Goal: Task Accomplishment & Management: Manage account settings

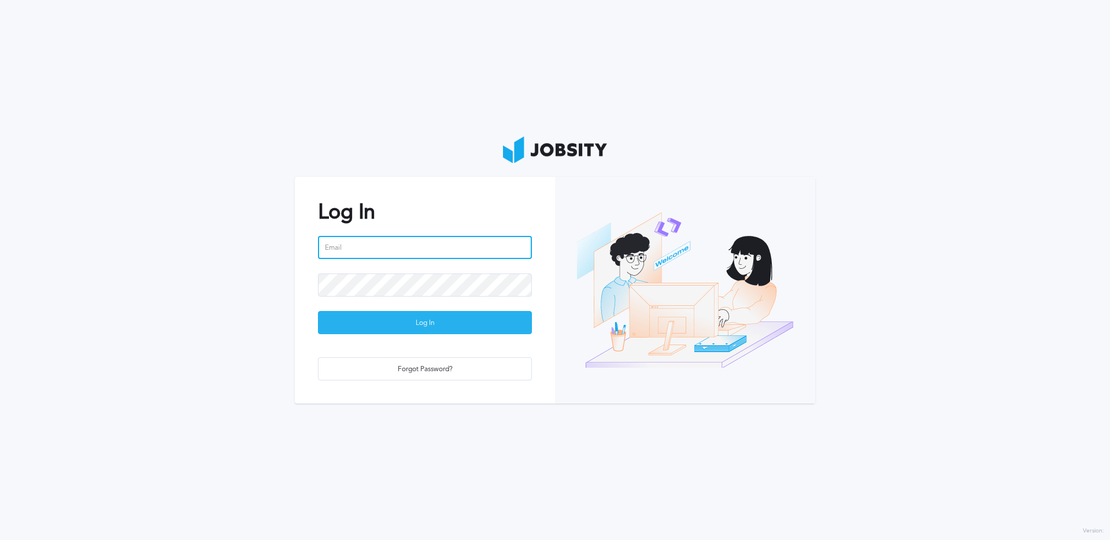
type input "[PERSON_NAME][EMAIL_ADDRESS][PERSON_NAME][DOMAIN_NAME]"
click at [412, 320] on div "Log In" at bounding box center [425, 323] width 213 height 23
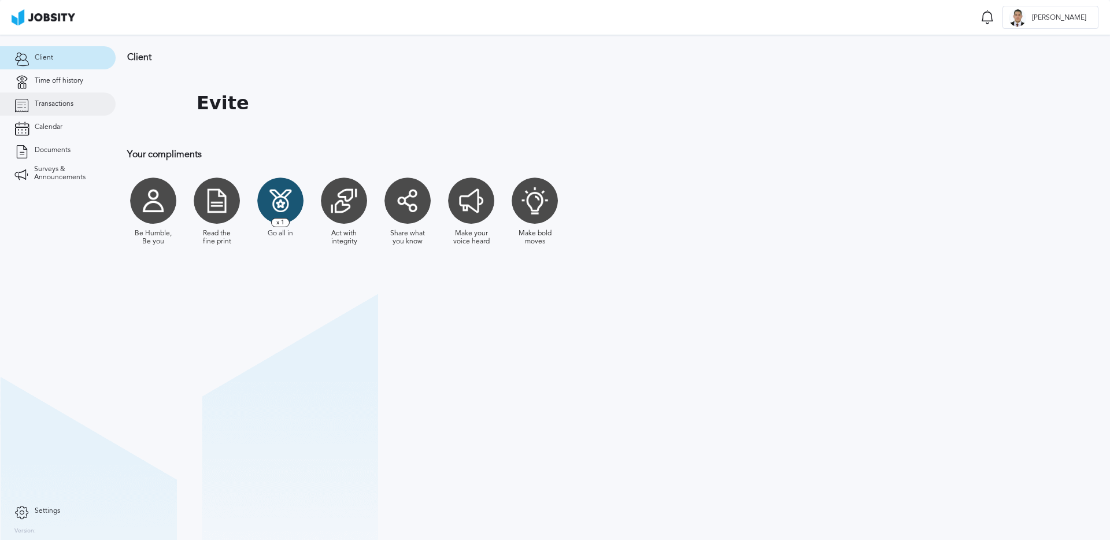
click at [56, 105] on span "Transactions" at bounding box center [54, 104] width 39 height 8
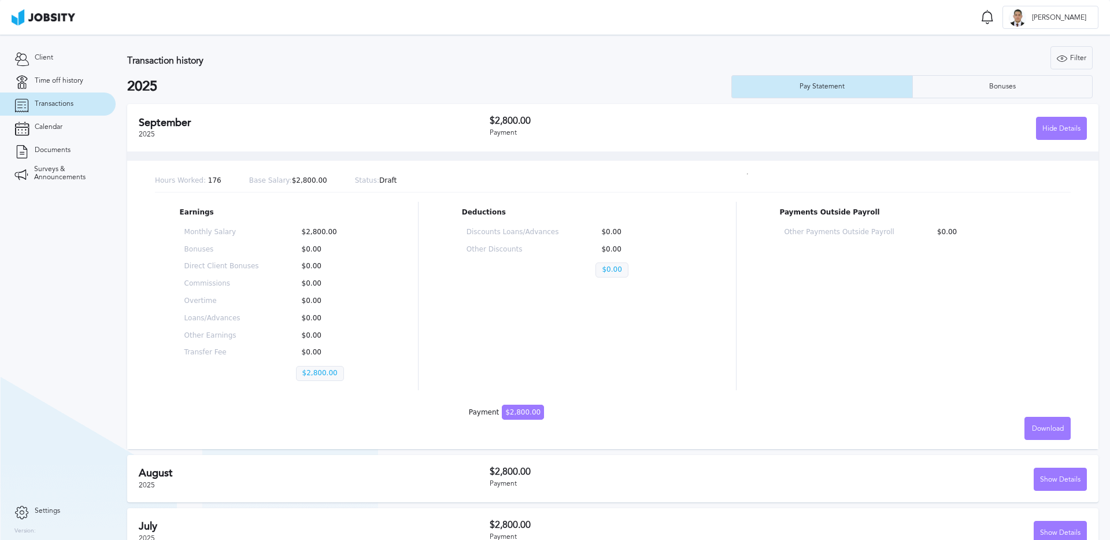
click at [493, 249] on p "Other Discounts" at bounding box center [513, 250] width 93 height 8
click at [62, 79] on span "Time off history" at bounding box center [59, 81] width 49 height 8
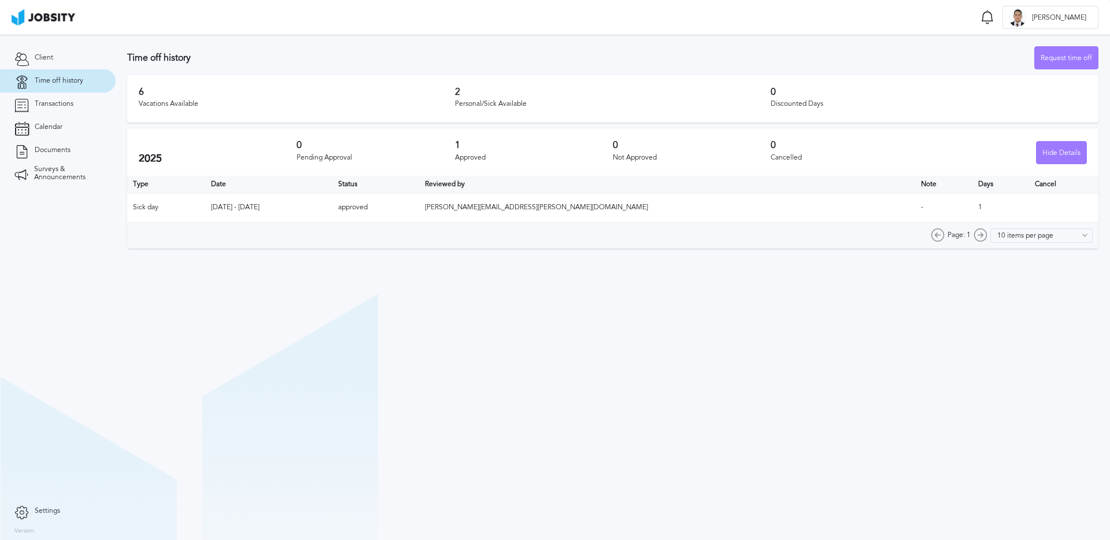
click at [168, 106] on div "Vacations Available" at bounding box center [297, 104] width 316 height 8
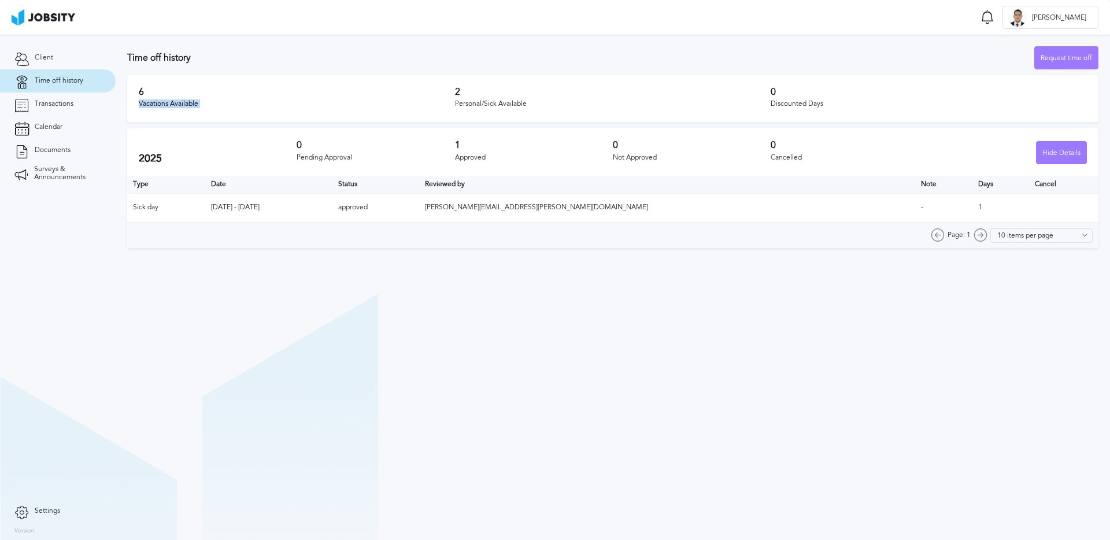
click at [168, 106] on div "Vacations Available" at bounding box center [297, 104] width 316 height 8
click at [193, 102] on div "Vacations Available" at bounding box center [297, 104] width 316 height 8
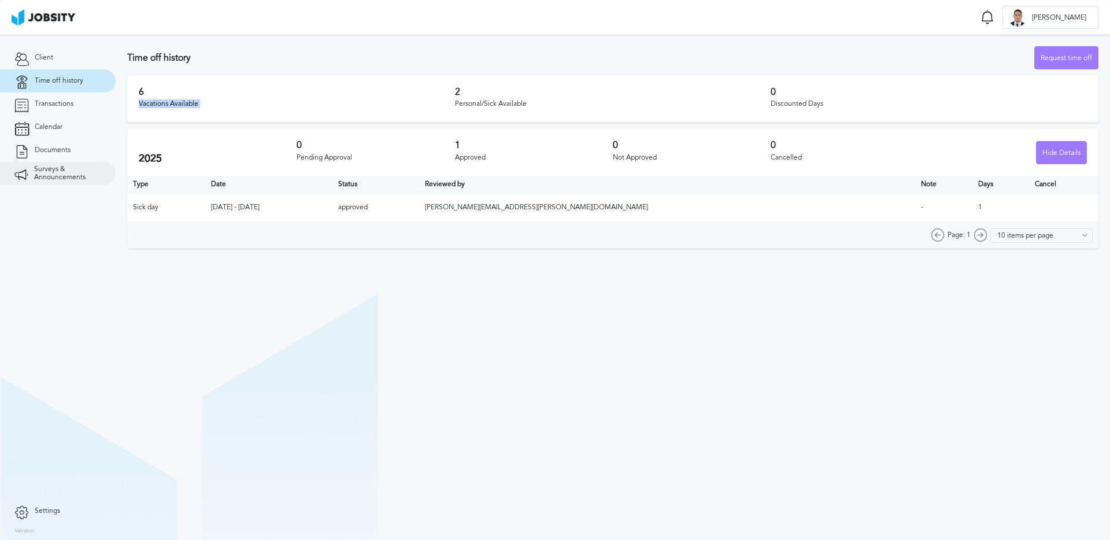
click at [54, 175] on span "Surveys & Announcements" at bounding box center [67, 173] width 67 height 16
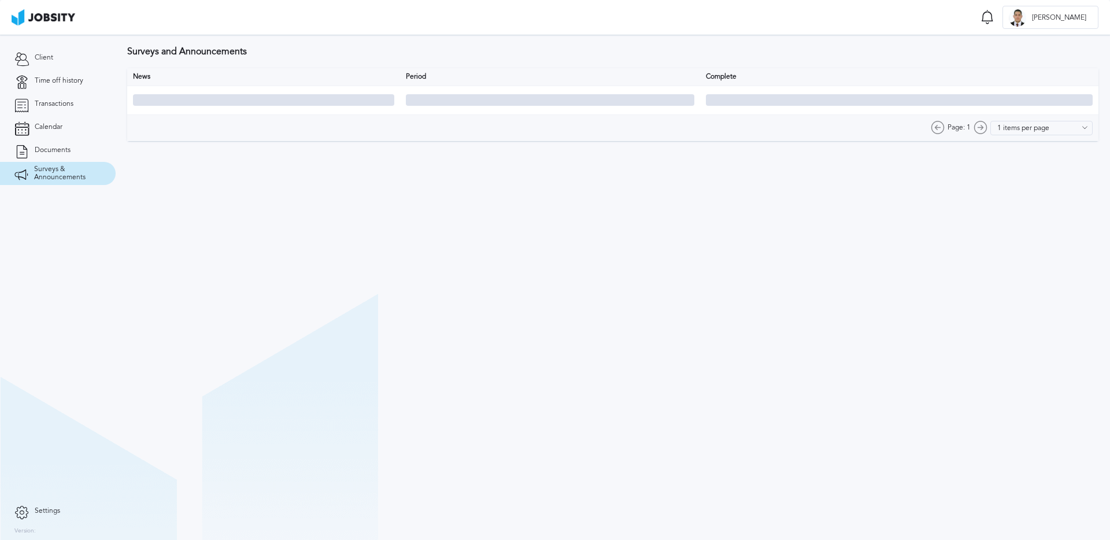
type input "10 items per page"
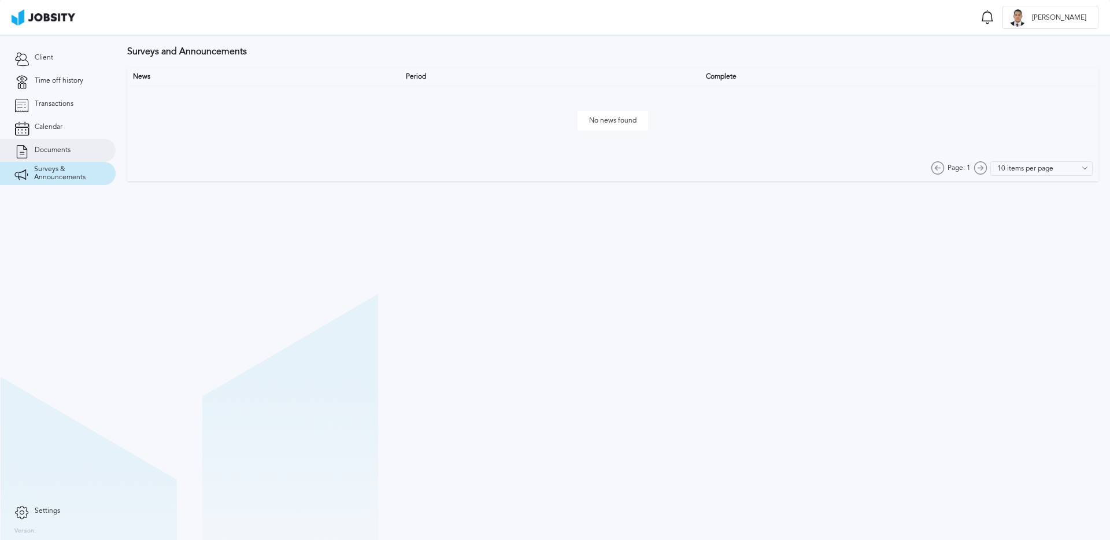
click at [54, 156] on link "Documents" at bounding box center [58, 150] width 116 height 23
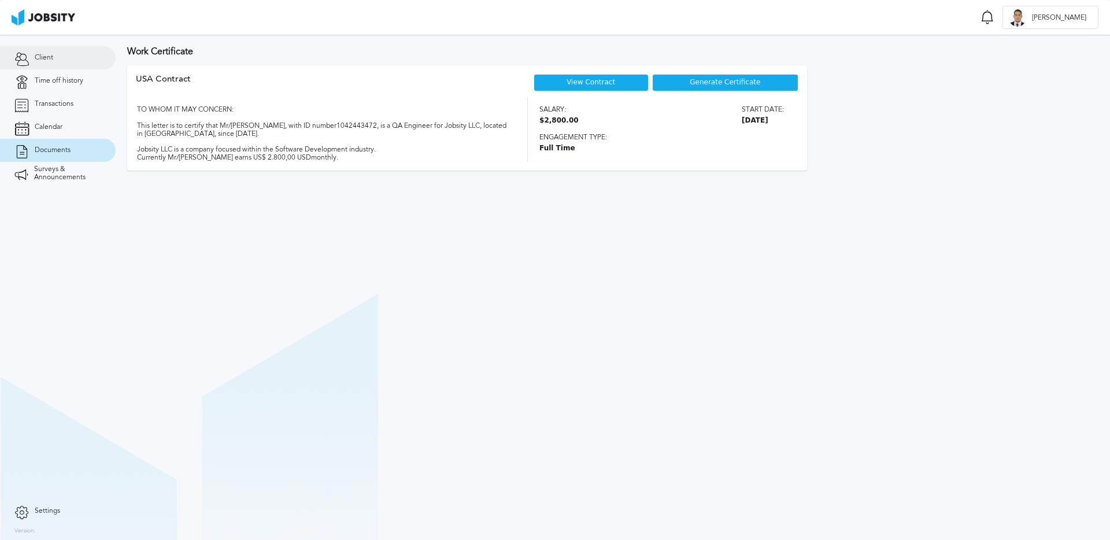
click at [60, 60] on link "Client" at bounding box center [58, 57] width 116 height 23
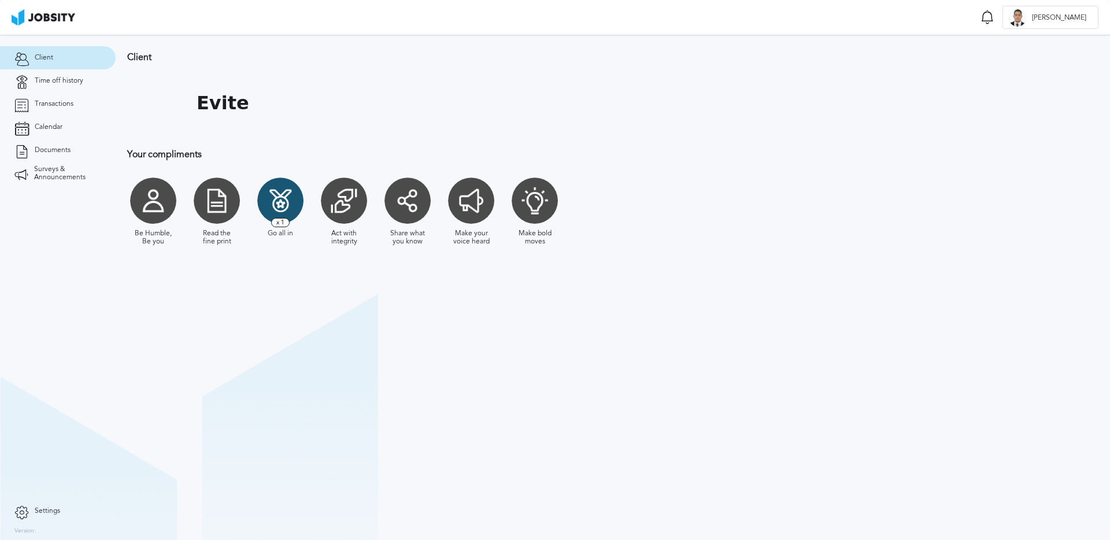
click at [289, 203] on div at bounding box center [280, 201] width 46 height 46
click at [56, 84] on span "Time off history" at bounding box center [59, 81] width 49 height 8
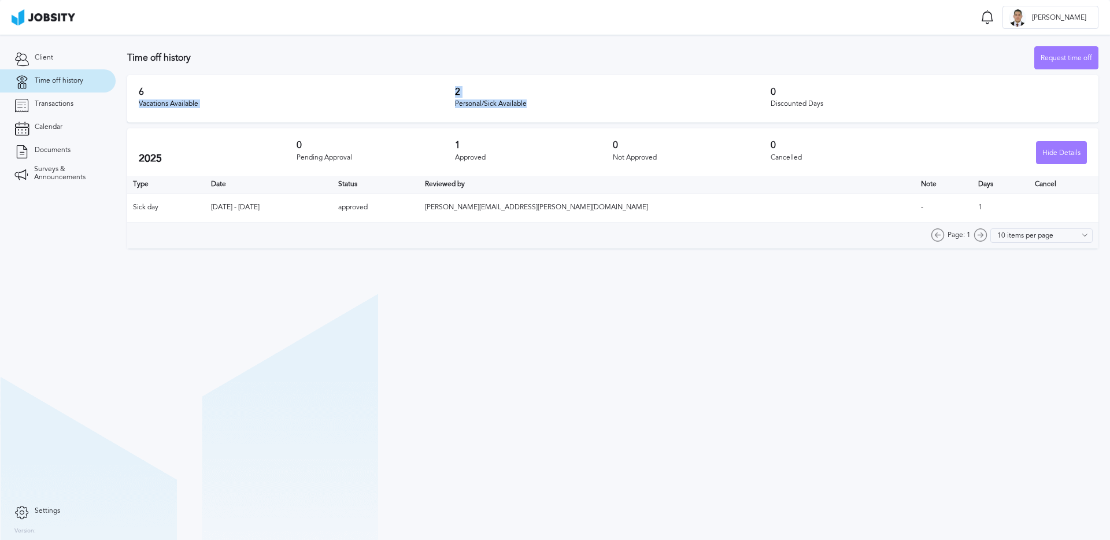
drag, startPoint x: 538, startPoint y: 104, endPoint x: 142, endPoint y: 92, distance: 396.2
click at [142, 92] on div "6 Vacations Available 2 Personal/Sick Available 0 Discounted Days" at bounding box center [612, 98] width 971 height 47
click at [171, 88] on h3 "6" at bounding box center [297, 92] width 316 height 10
drag, startPoint x: 226, startPoint y: 110, endPoint x: 141, endPoint y: 90, distance: 87.8
click at [141, 90] on div "6 Vacations Available" at bounding box center [297, 99] width 316 height 24
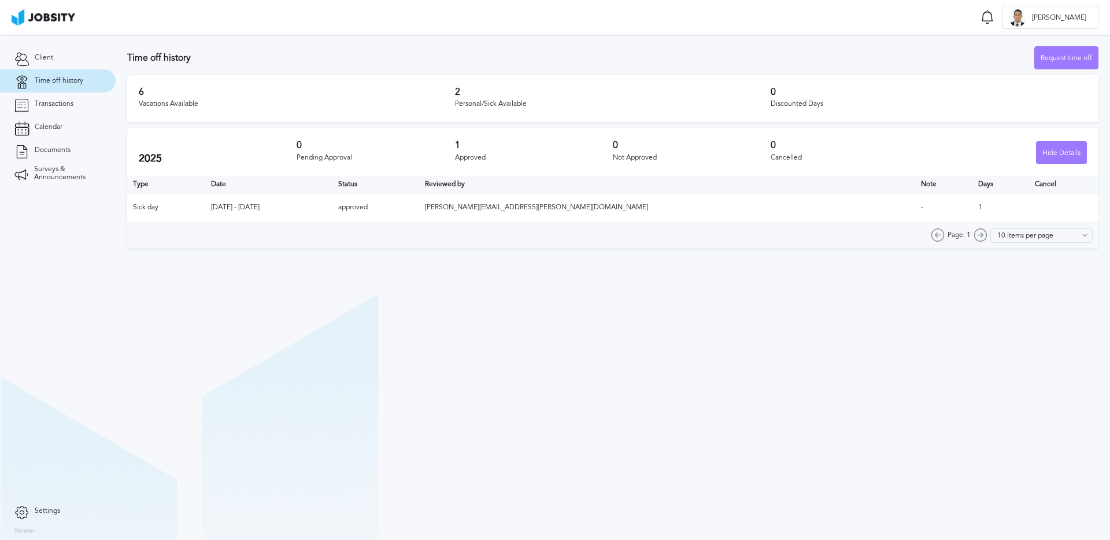
drag, startPoint x: 692, startPoint y: 110, endPoint x: 642, endPoint y: 110, distance: 49.7
click at [689, 111] on div "6 Vacations Available 2 Personal/Sick Available 0 Discounted Days" at bounding box center [612, 98] width 971 height 47
drag, startPoint x: 531, startPoint y: 101, endPoint x: 454, endPoint y: 95, distance: 77.2
click at [454, 95] on div "6 Vacations Available 2 Personal/Sick Available 0 Discounted Days" at bounding box center [612, 98] width 971 height 47
click at [455, 93] on h3 "2" at bounding box center [613, 92] width 316 height 10
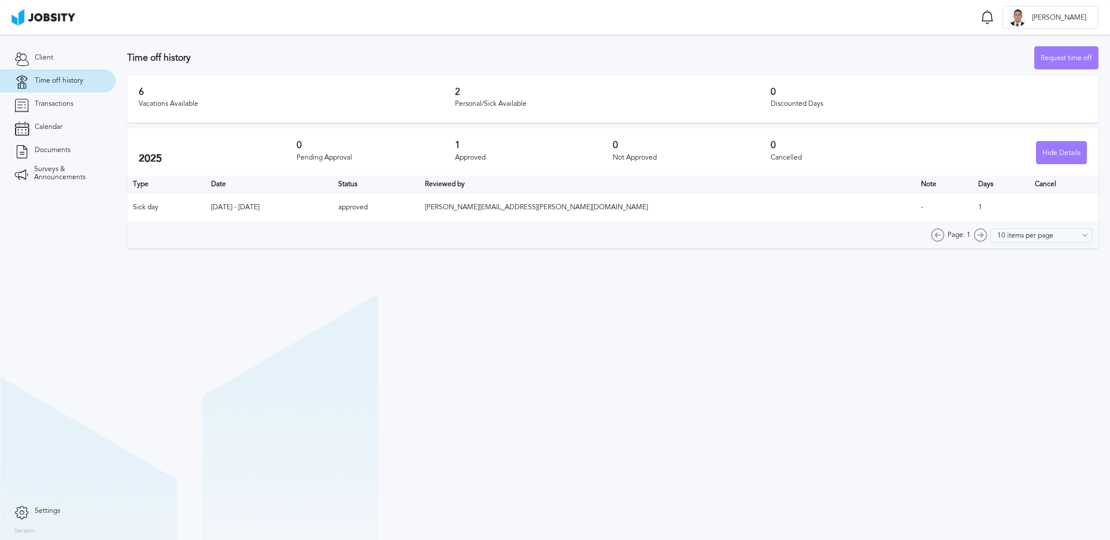
click at [493, 97] on div "2 Personal/Sick Available" at bounding box center [613, 99] width 316 height 24
click at [518, 106] on div "Personal/Sick Available" at bounding box center [613, 104] width 316 height 8
click at [487, 107] on div "Personal/Sick Available" at bounding box center [613, 104] width 316 height 8
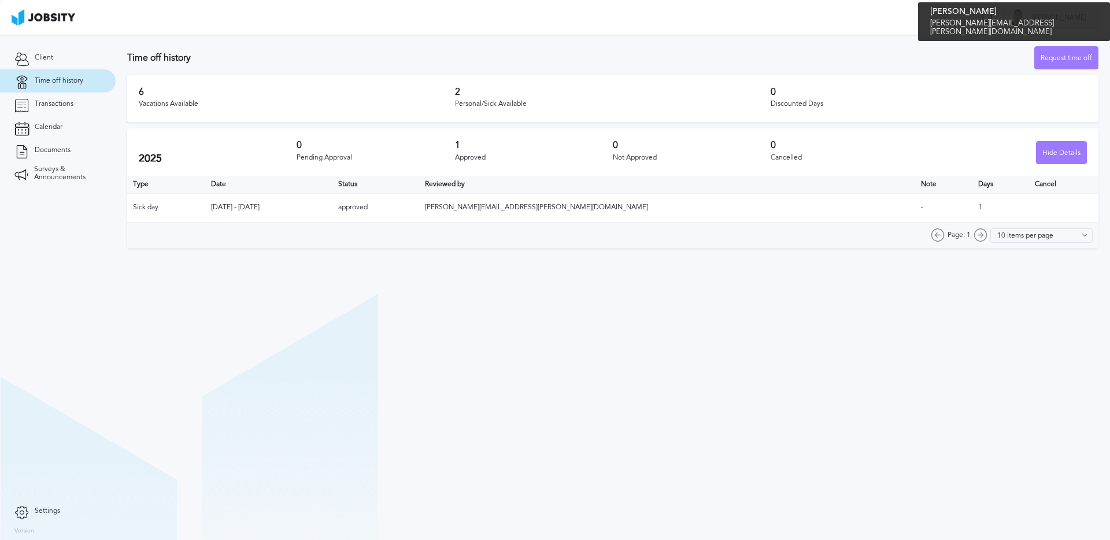
click at [1077, 18] on span "[PERSON_NAME]" at bounding box center [1059, 18] width 66 height 8
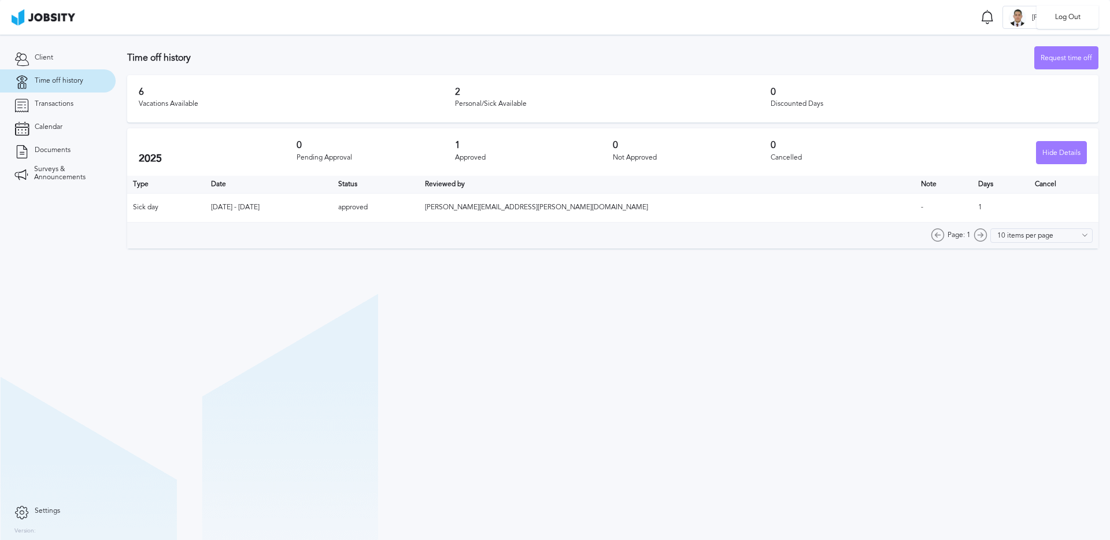
click at [45, 61] on div "Log Out" at bounding box center [555, 270] width 1110 height 540
click at [45, 61] on span "Client" at bounding box center [44, 58] width 19 height 8
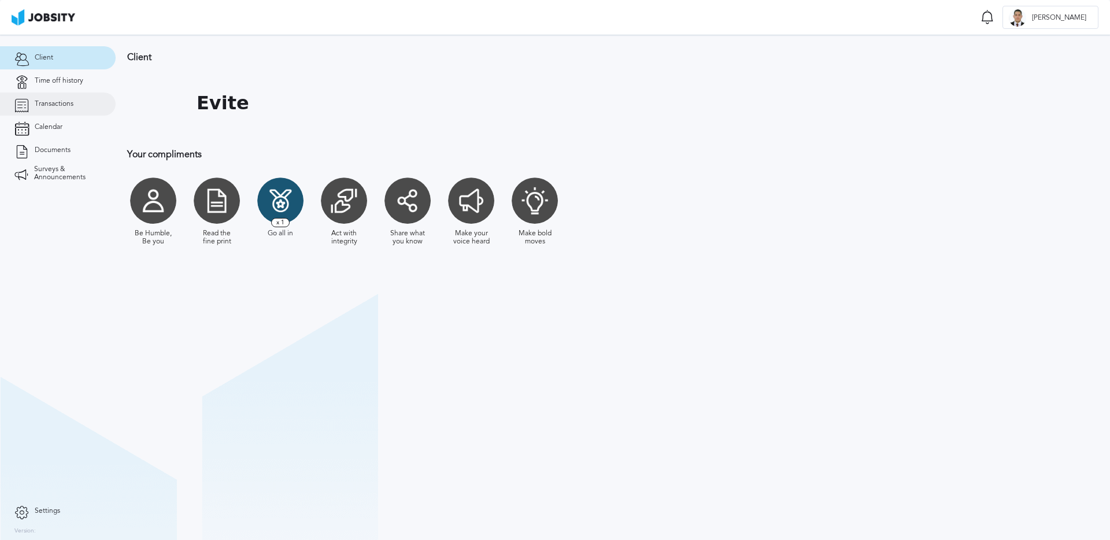
click at [65, 112] on link "Transactions" at bounding box center [58, 104] width 116 height 23
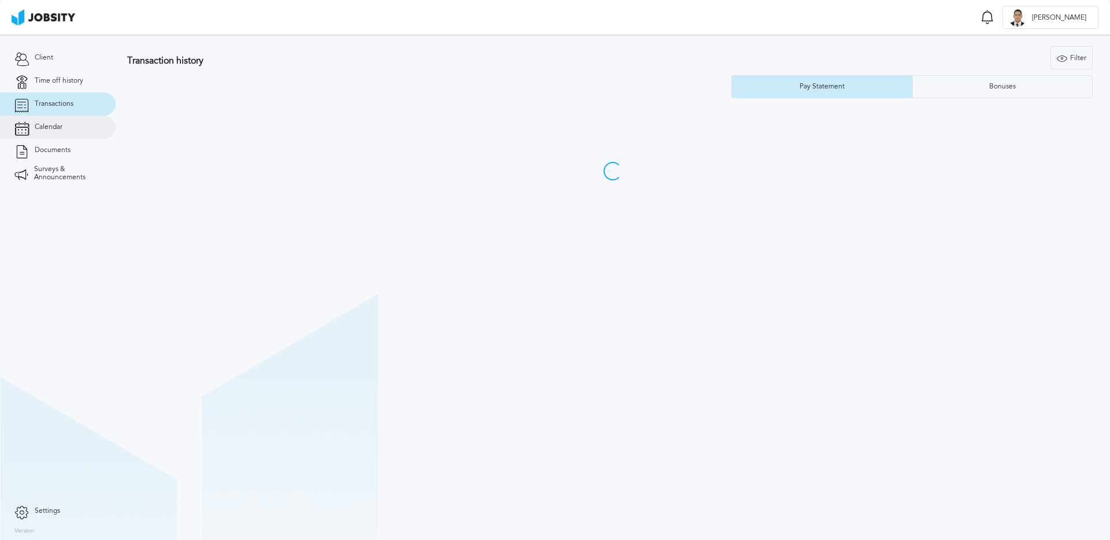
click at [65, 125] on link "Calendar" at bounding box center [58, 127] width 116 height 23
